Goal: Find specific page/section: Find specific page/section

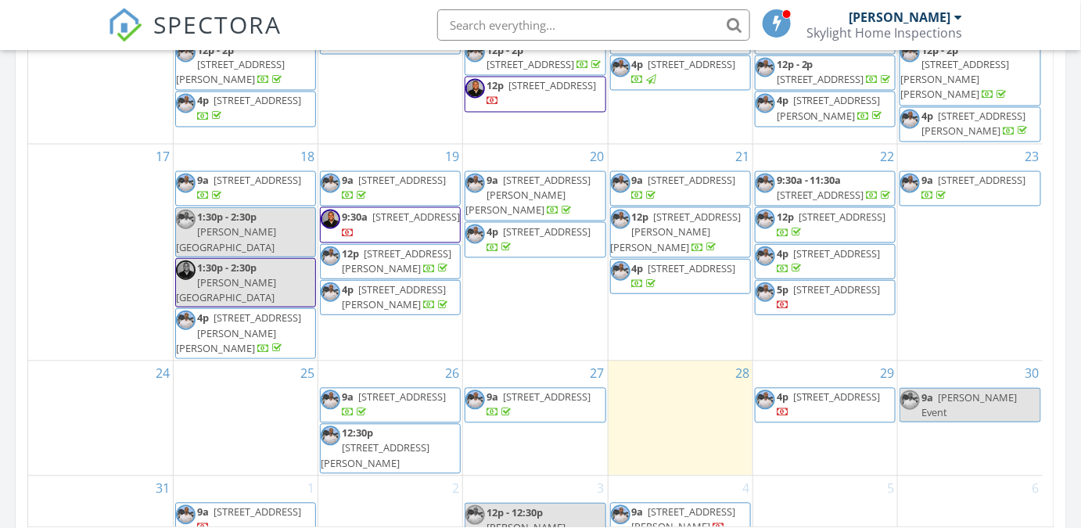
scroll to position [995, 0]
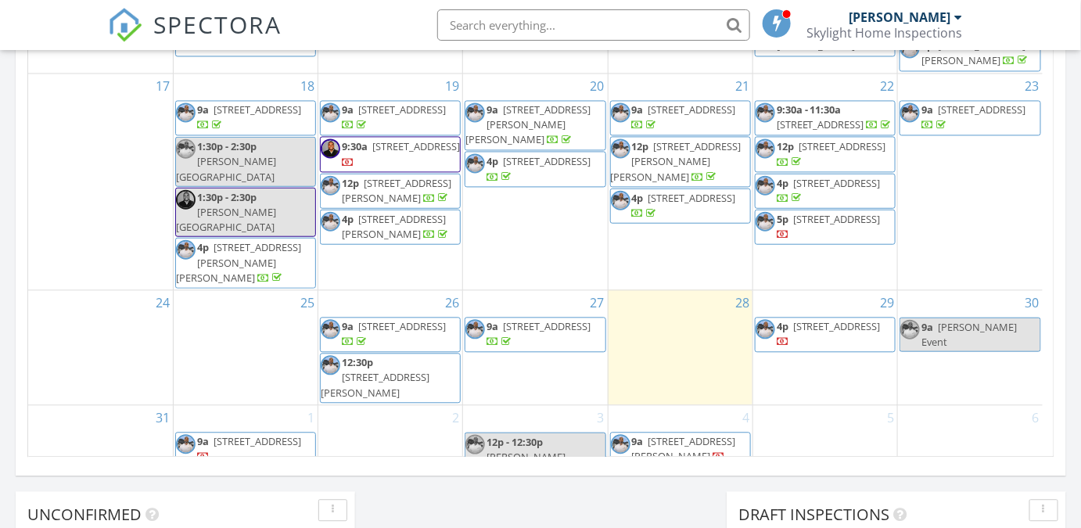
click at [371, 102] on span "309 Faircrest Dr, Garland 75040" at bounding box center [402, 109] width 88 height 14
click at [403, 138] on span "309 Faircrest Dr, Garland 75040" at bounding box center [416, 145] width 88 height 14
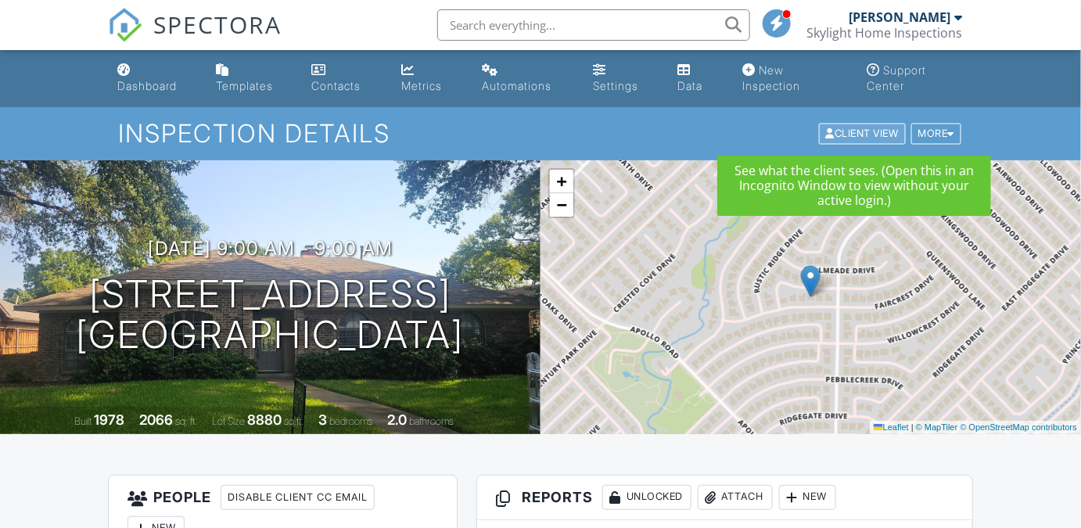
click at [870, 128] on div "Client View" at bounding box center [862, 134] width 87 height 21
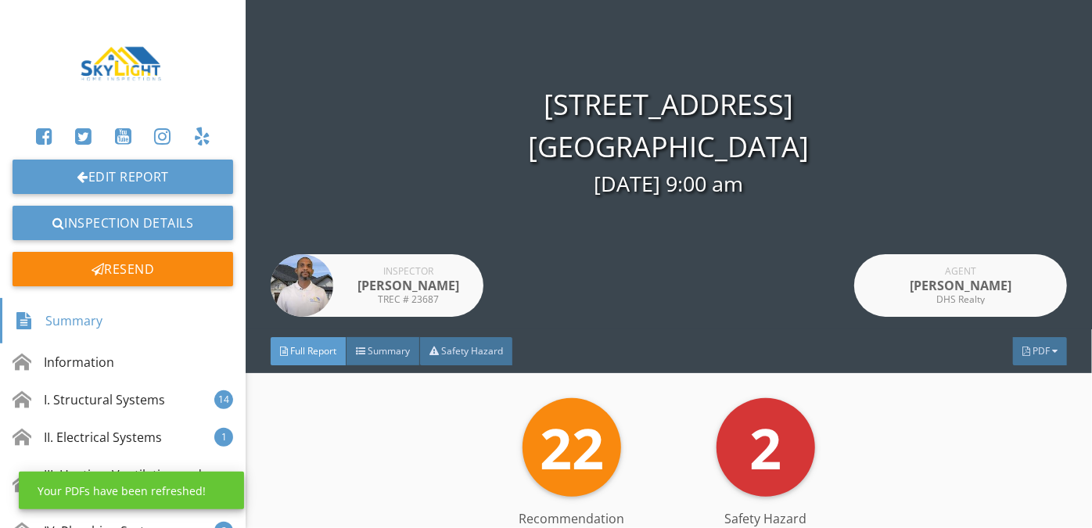
scroll to position [70, 0]
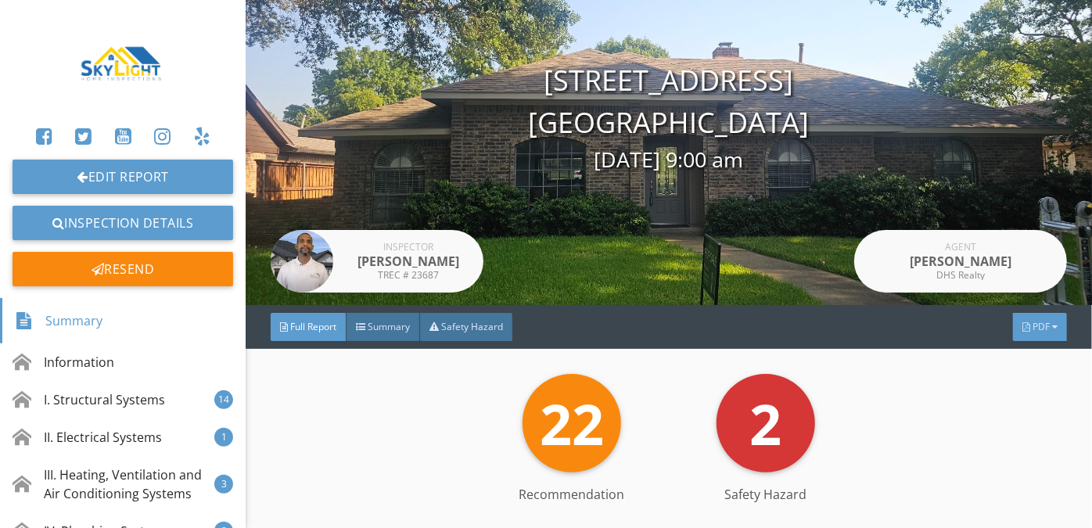
click at [1022, 325] on div at bounding box center [1026, 326] width 8 height 9
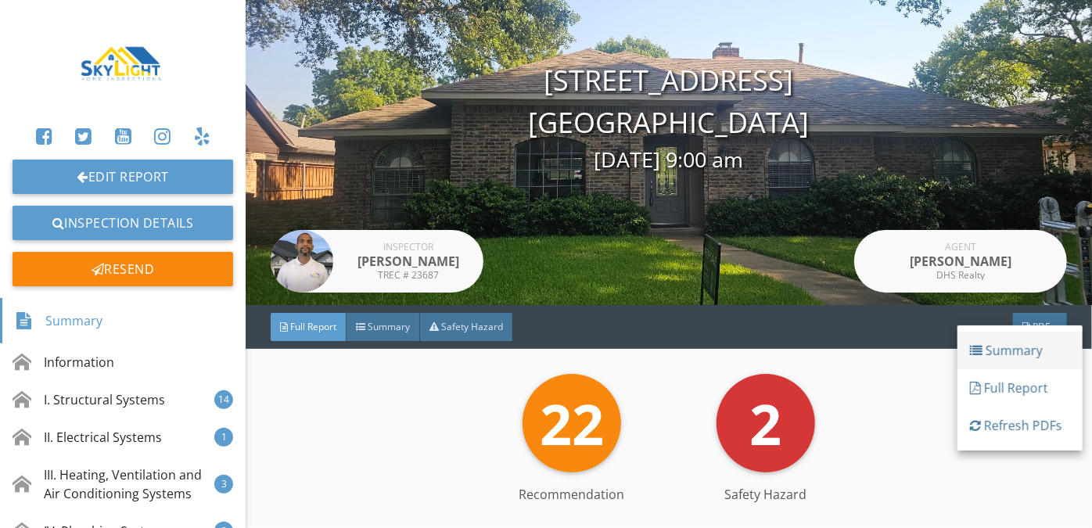
click at [1015, 347] on div "Summary" at bounding box center [1020, 350] width 100 height 19
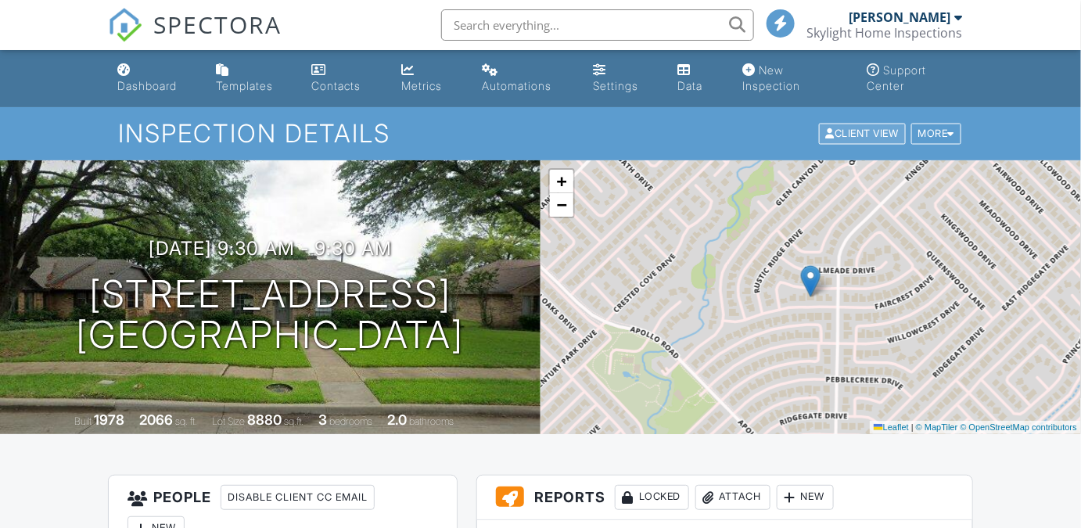
click at [850, 135] on div "Client View" at bounding box center [862, 134] width 87 height 21
click at [932, 128] on div "More" at bounding box center [936, 134] width 51 height 21
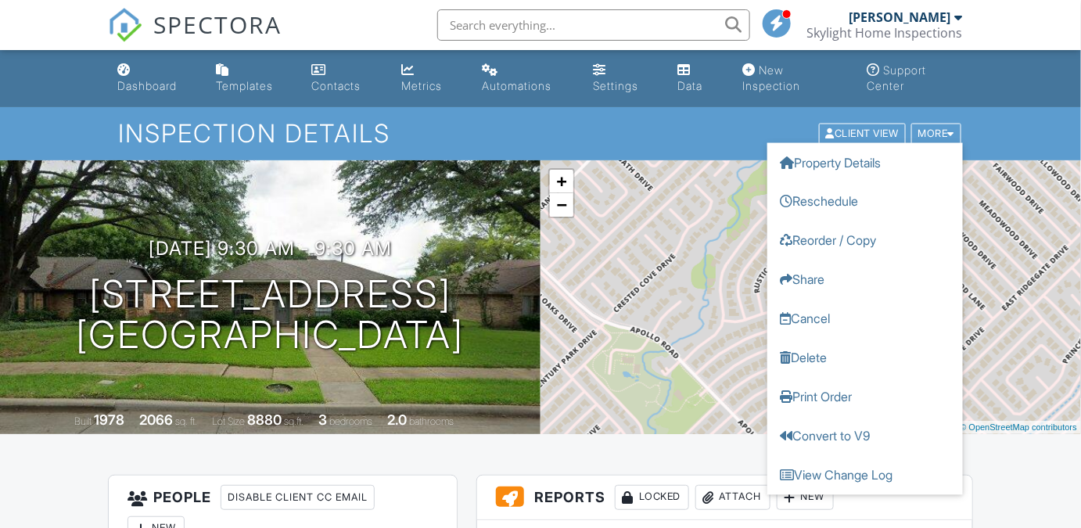
click at [727, 132] on h1 "Inspection Details" at bounding box center [540, 133] width 845 height 27
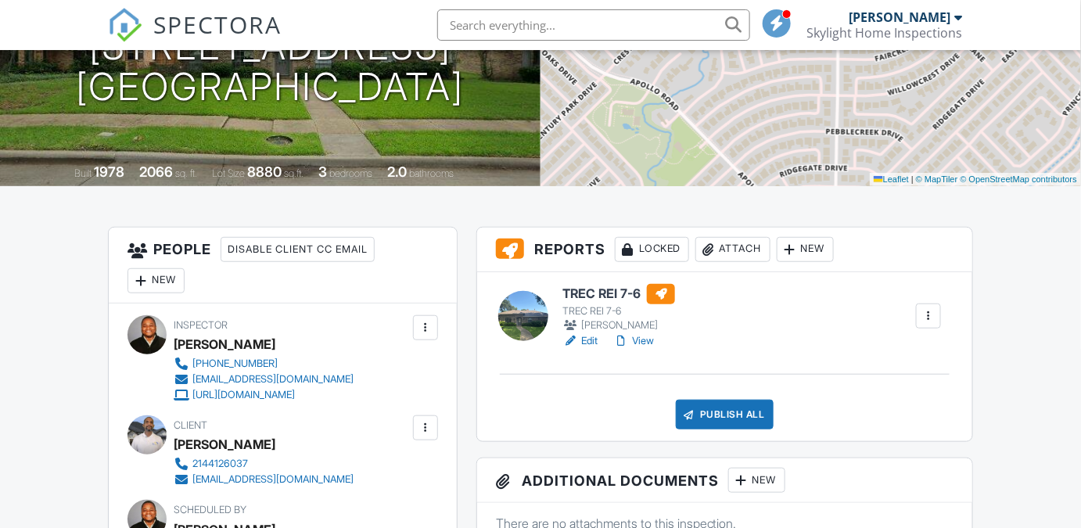
scroll to position [284, 0]
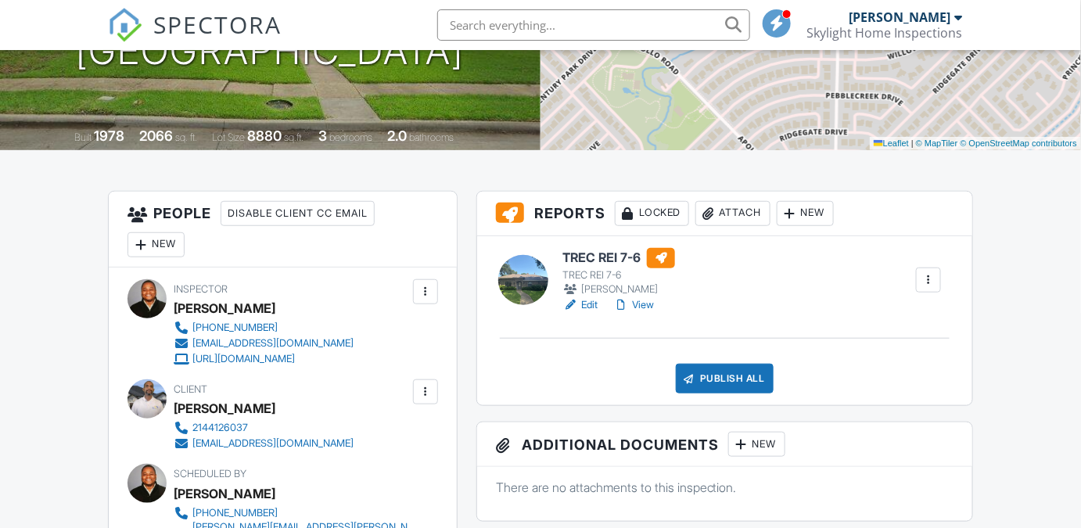
click at [931, 275] on div at bounding box center [929, 280] width 16 height 16
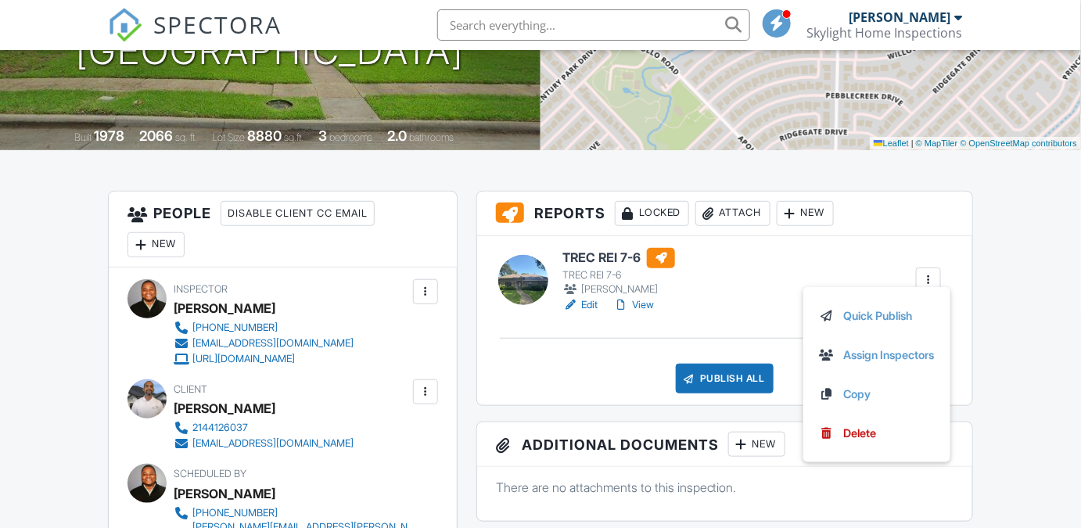
click at [707, 261] on div "TREC REI 7-6 TREC REI 7-6 Rodney Fisher Edit View Quick Publish Assign Inspecto…" at bounding box center [751, 281] width 397 height 66
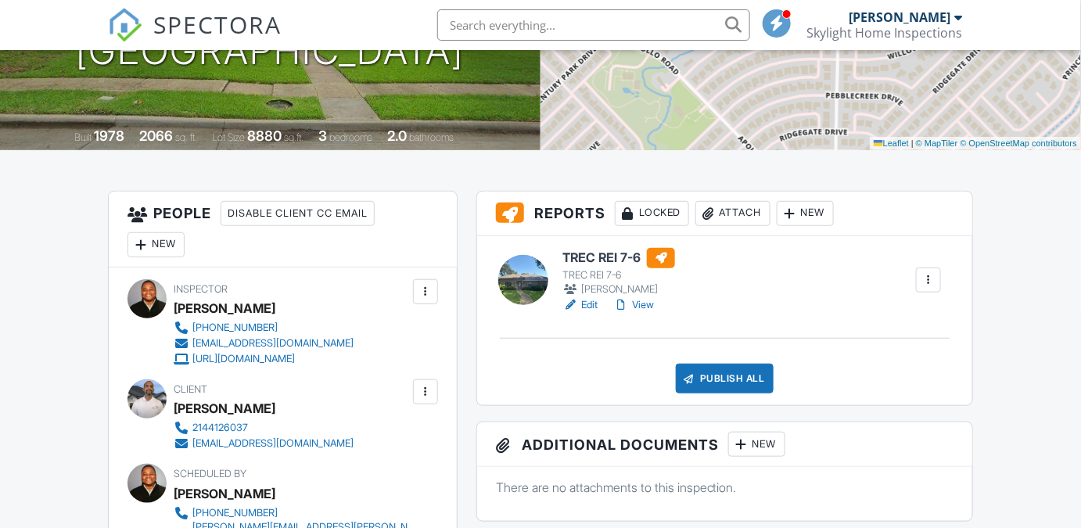
click at [644, 300] on link "View" at bounding box center [633, 305] width 41 height 16
